Goal: Task Accomplishment & Management: Manage account settings

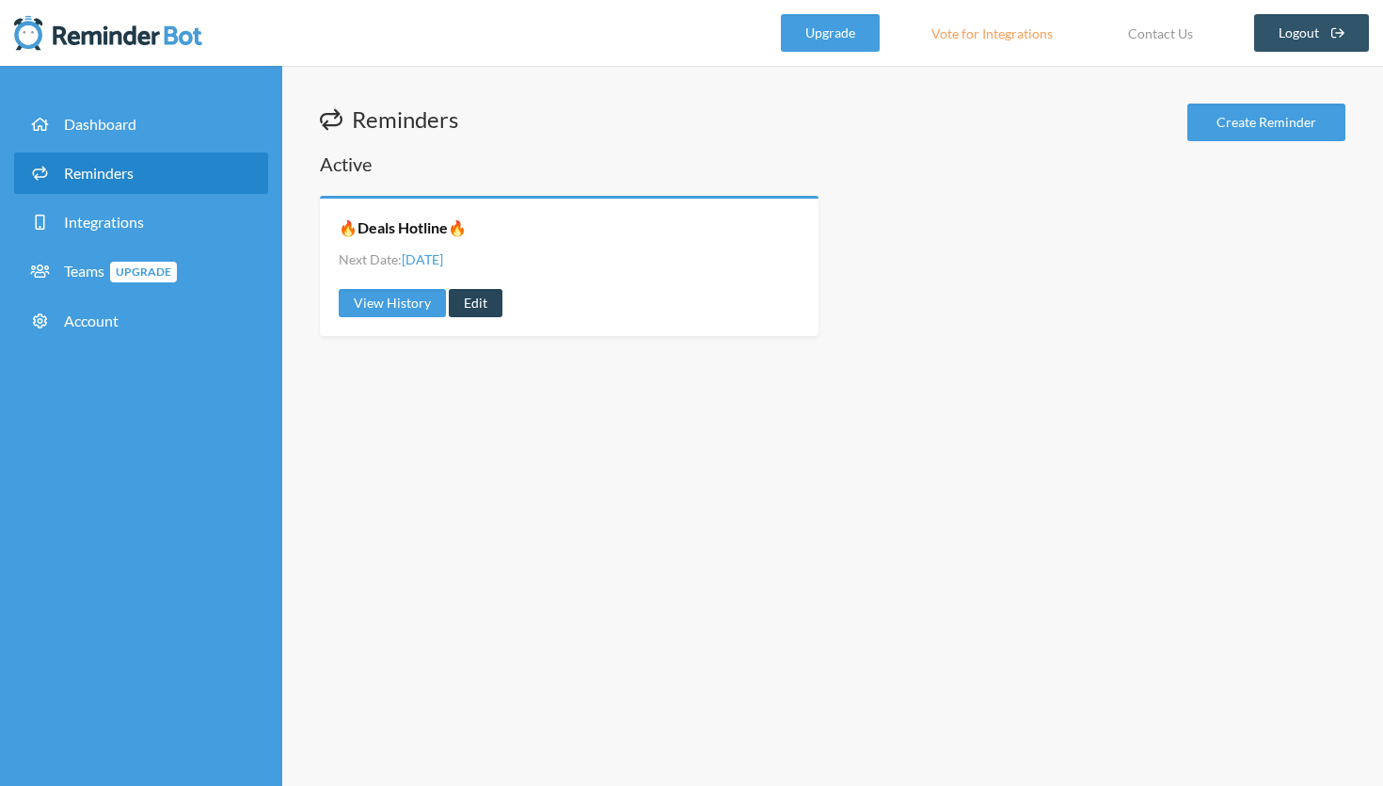
click at [486, 298] on link "Edit" at bounding box center [476, 303] width 54 height 28
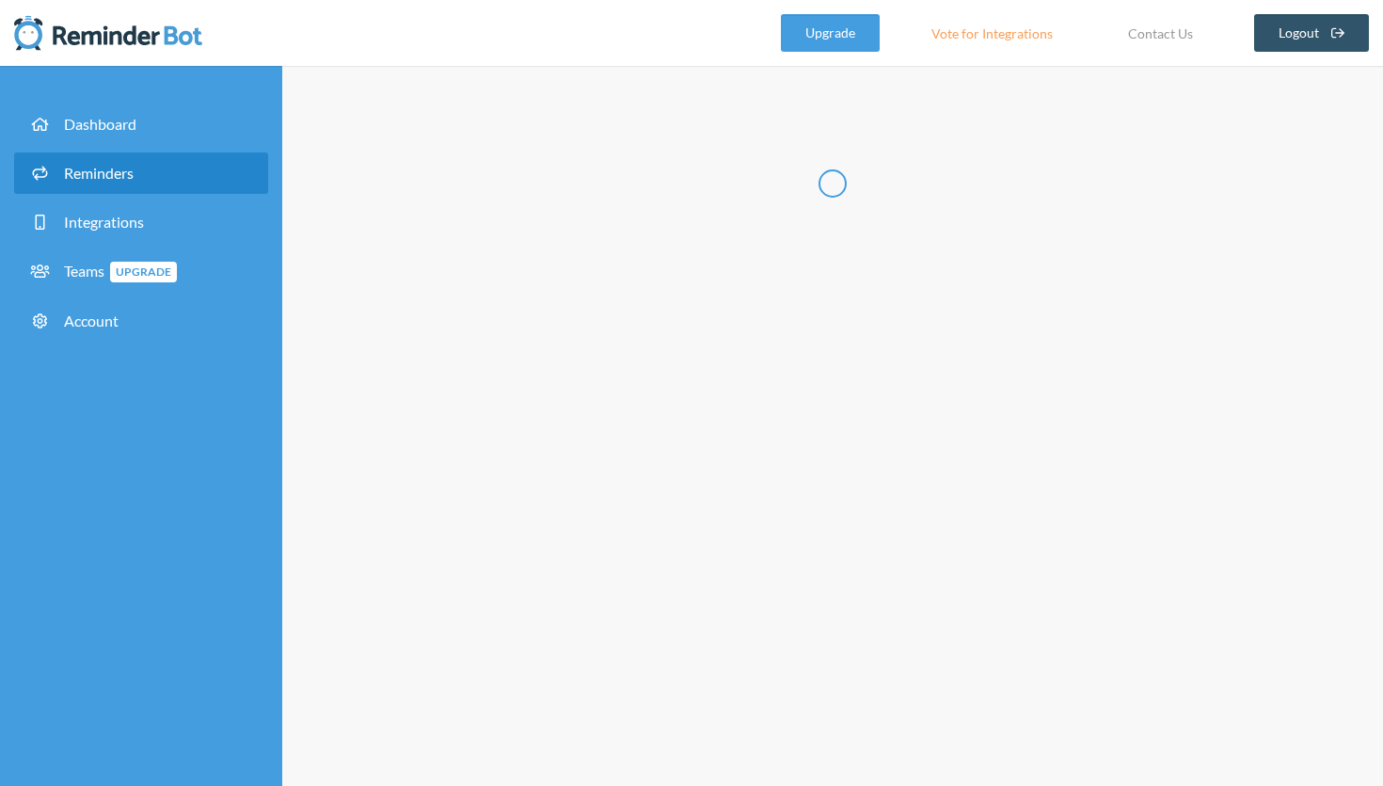
radio input "false"
radio input "true"
type input "🔥Deals Hotline🔥"
select select "14:00:00"
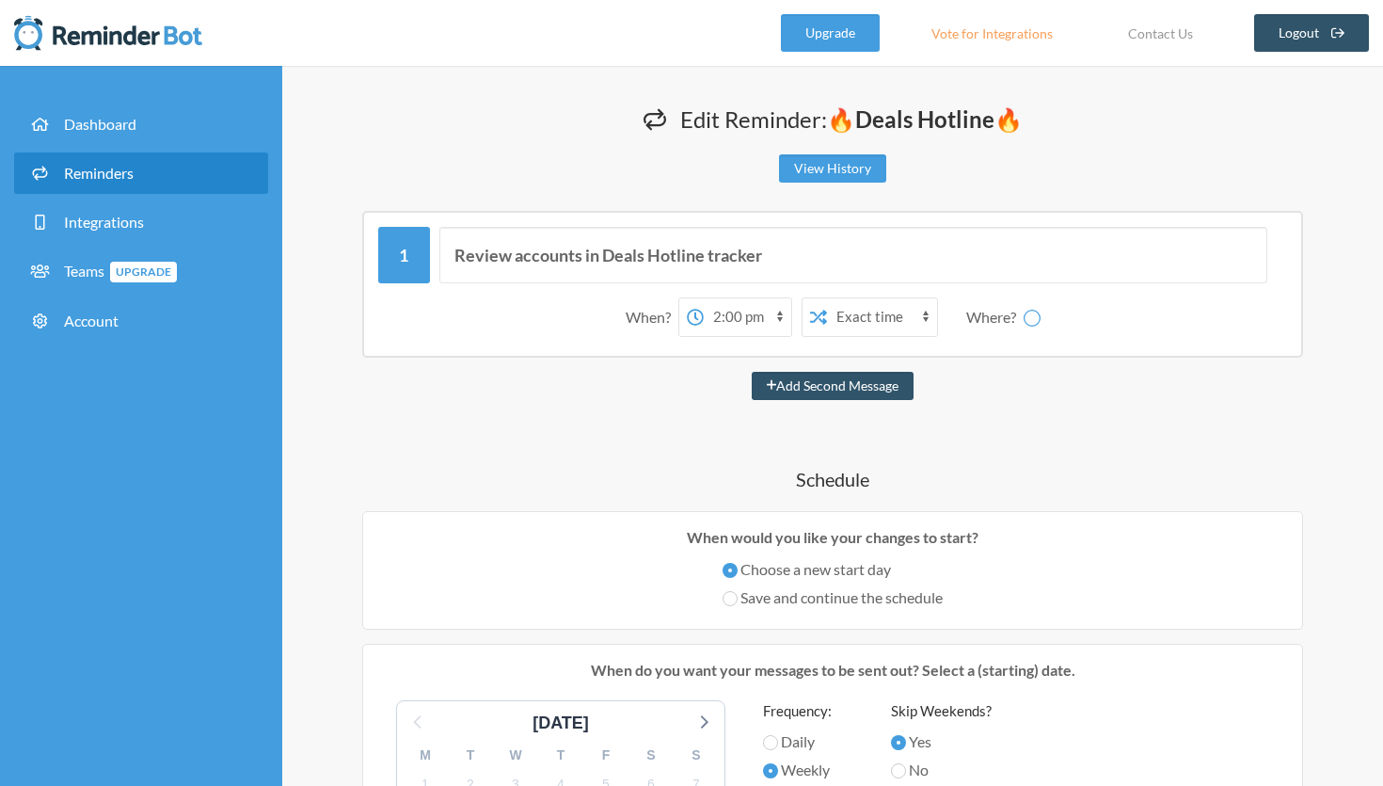
select select "spaces/AAQA5bphtxE"
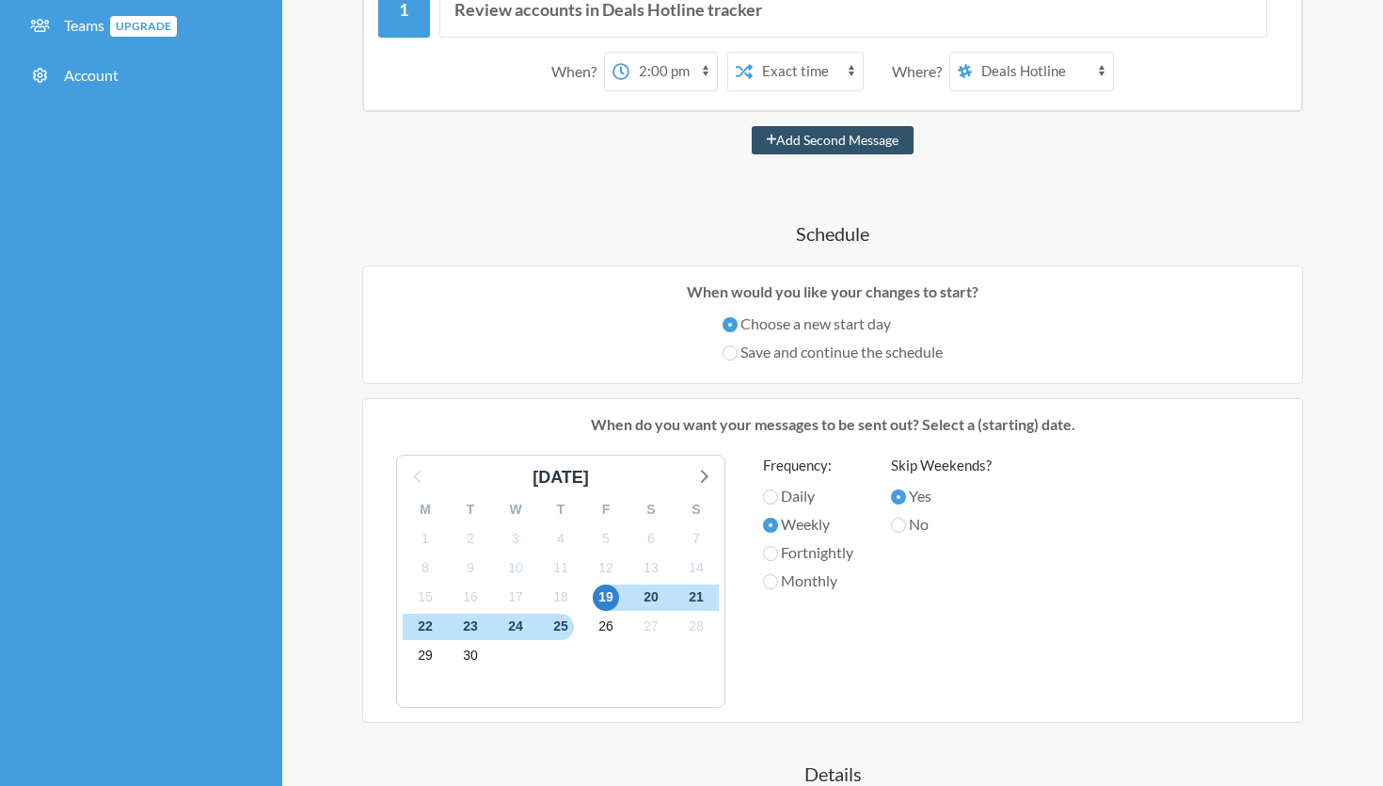
scroll to position [261, 0]
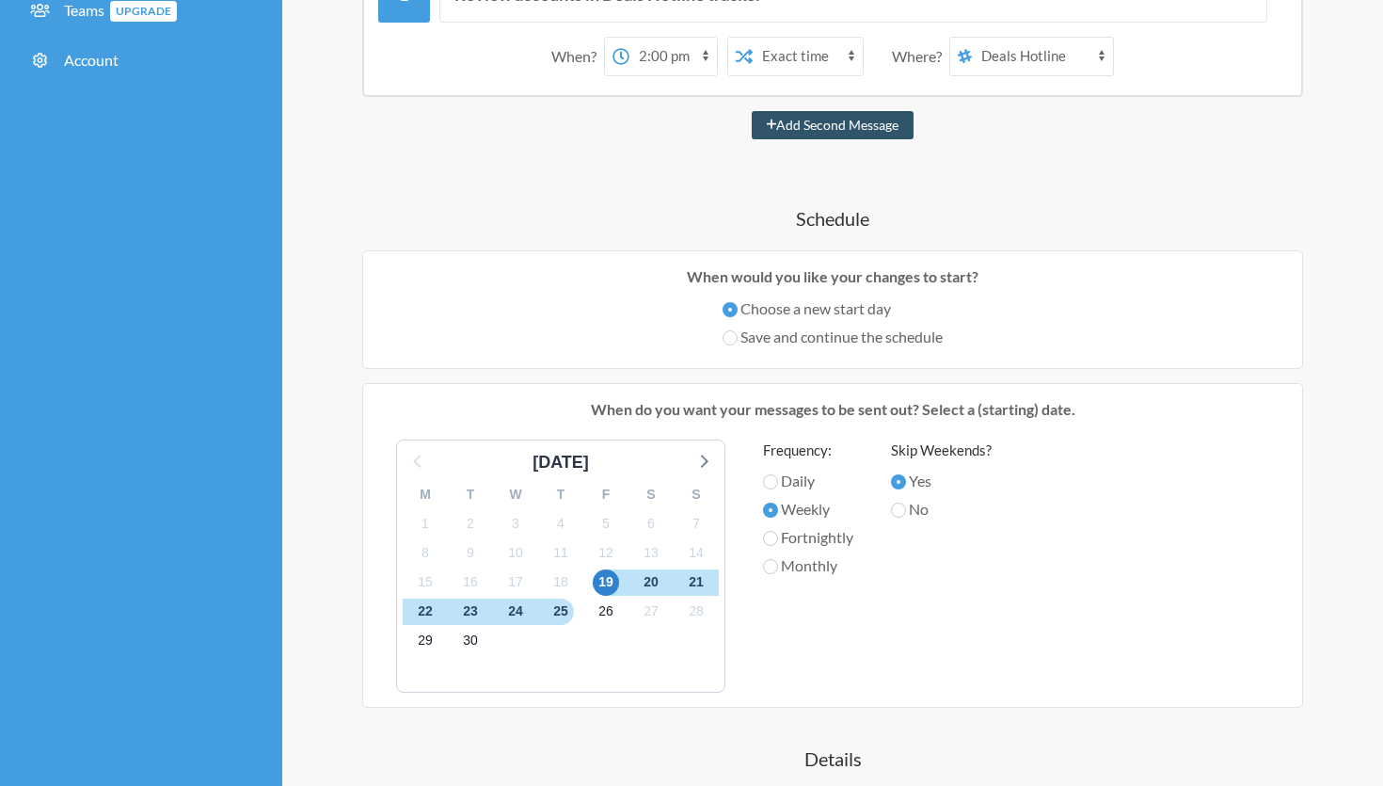
click at [781, 486] on label "Daily" at bounding box center [808, 481] width 90 height 23
click at [778, 486] on input "Daily" at bounding box center [770, 481] width 15 height 15
radio input "true"
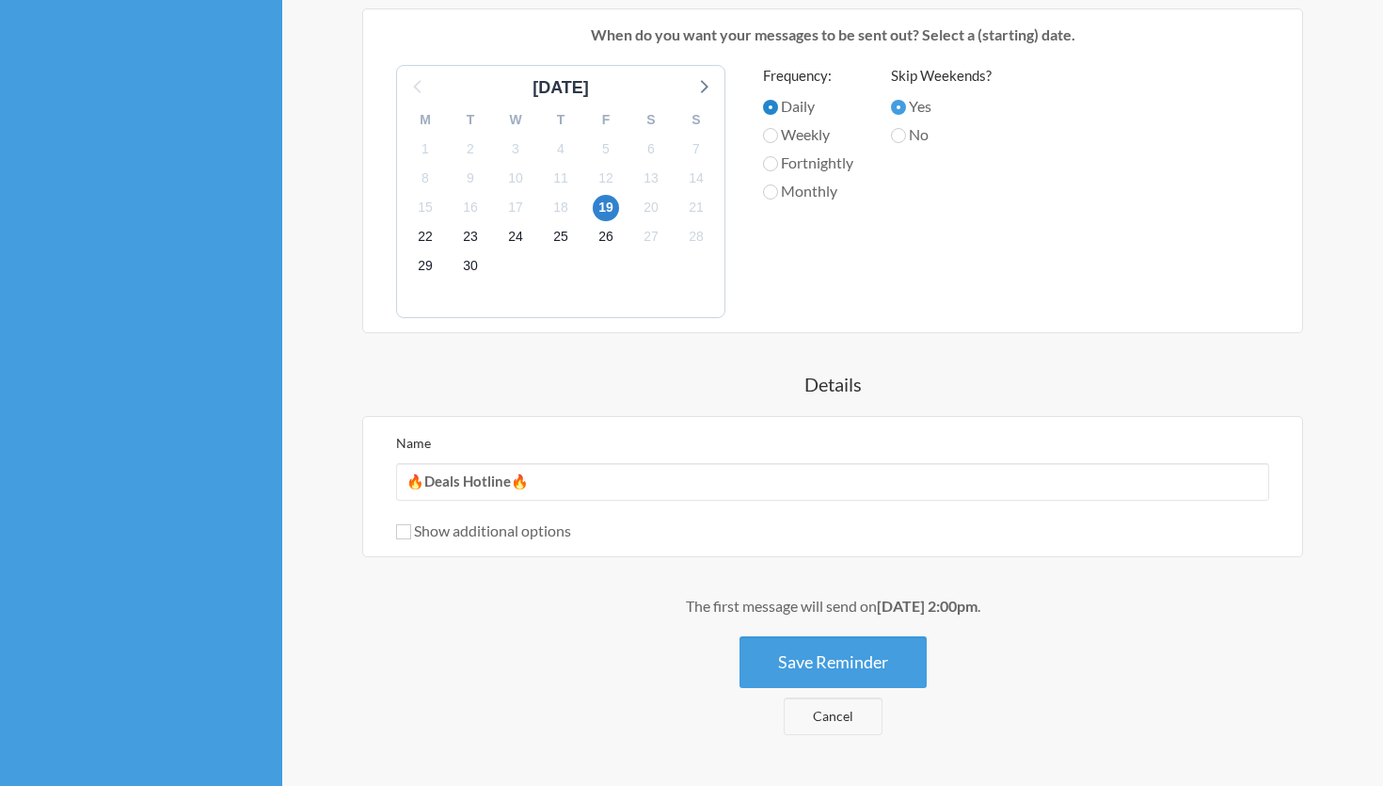
scroll to position [652, 0]
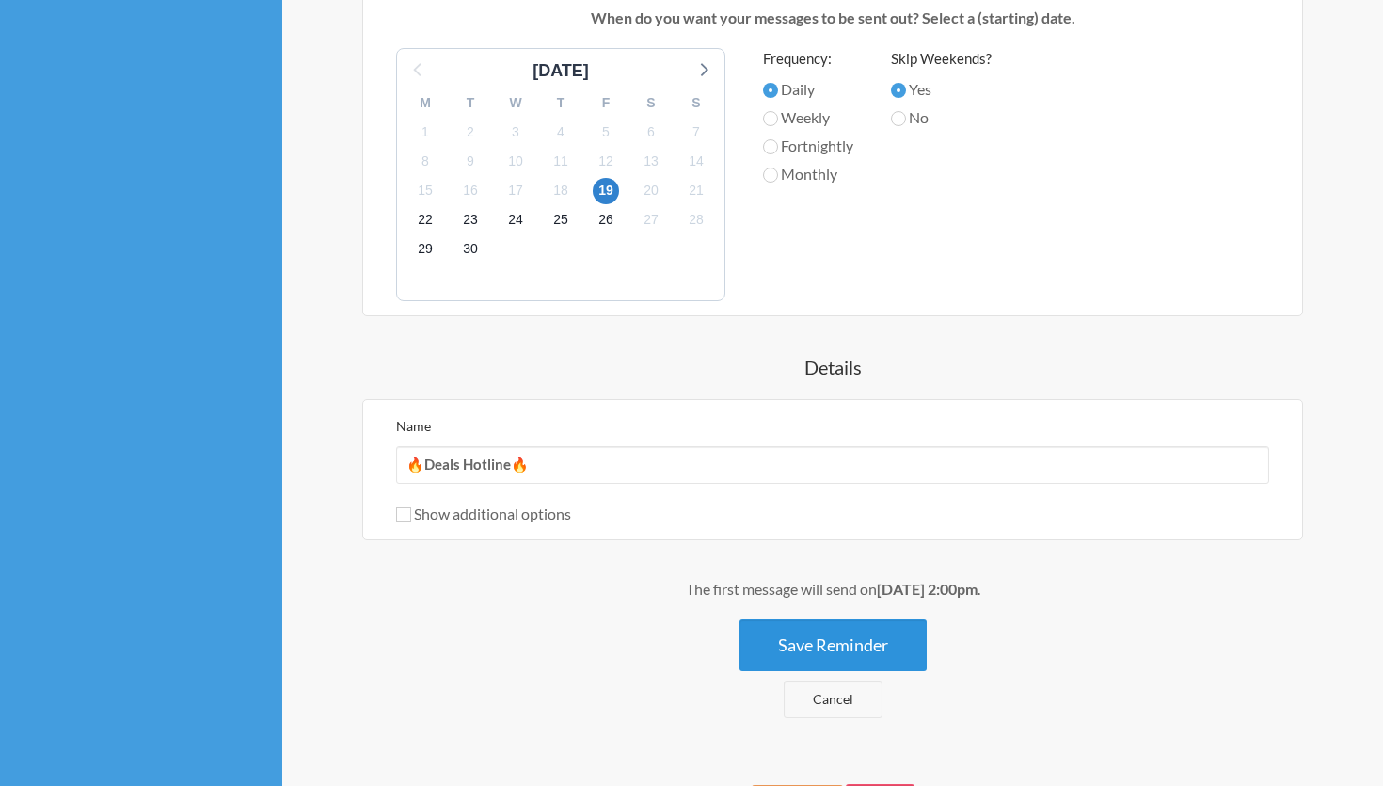
click at [814, 645] on button "Save Reminder" at bounding box center [833, 645] width 187 height 52
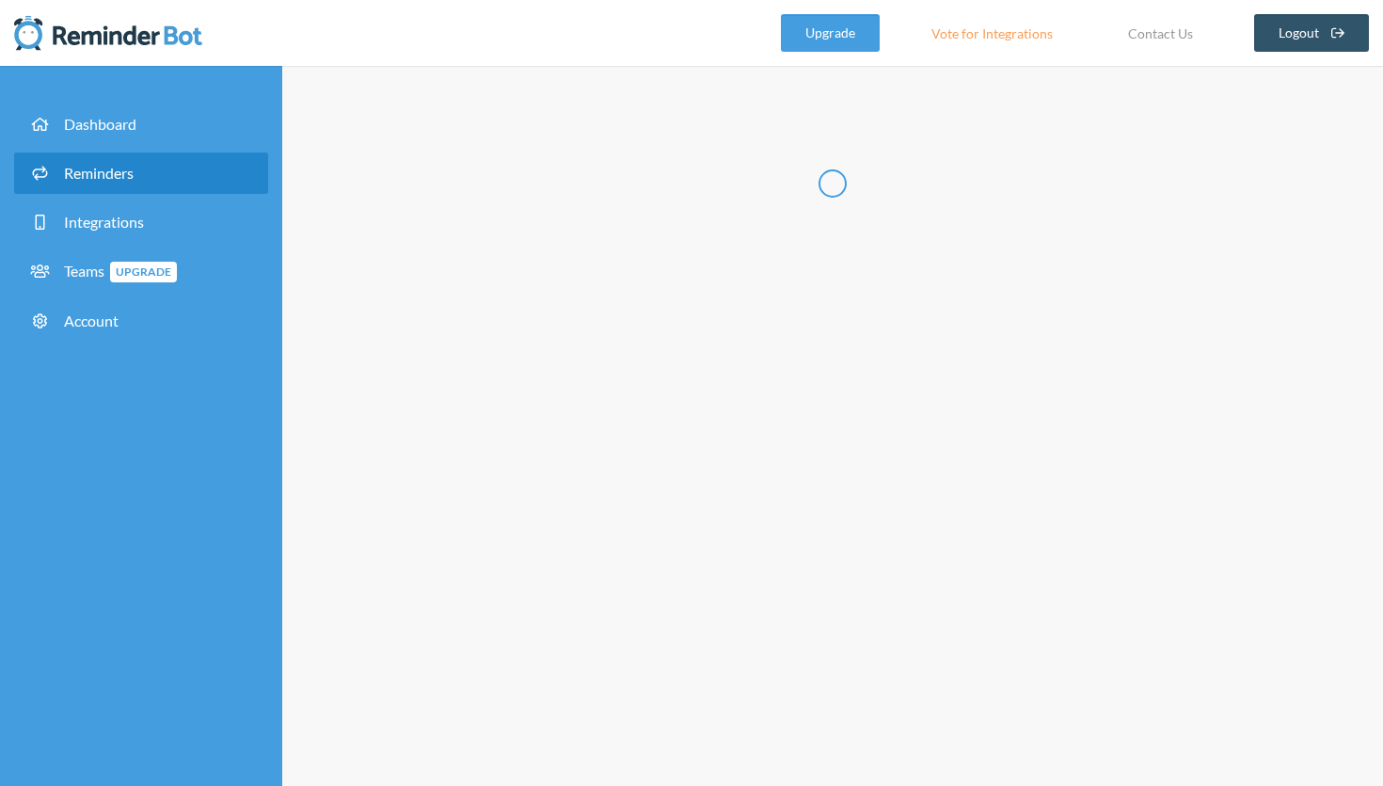
scroll to position [0, 0]
